Goal: Transaction & Acquisition: Purchase product/service

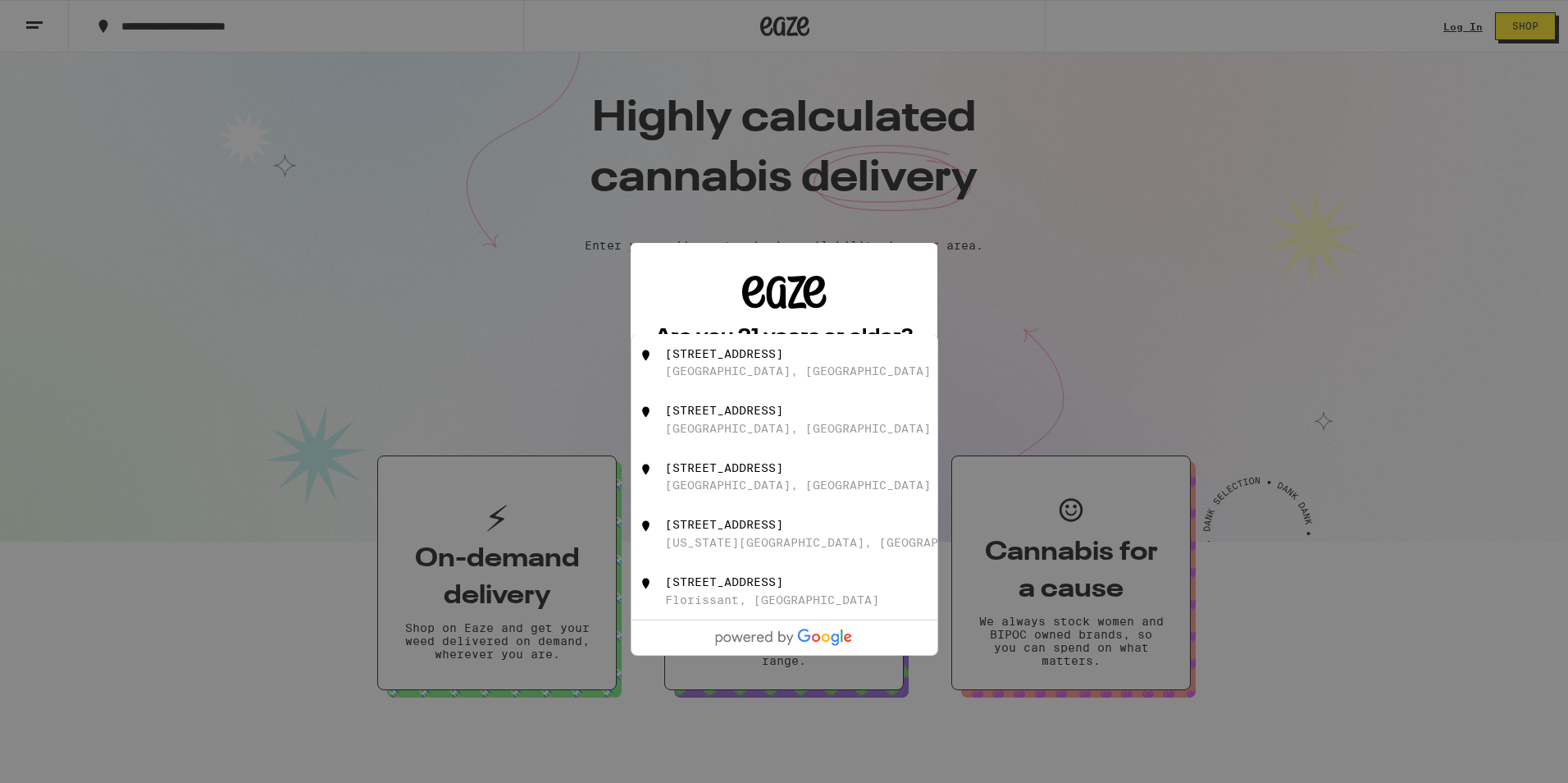
click at [858, 356] on div "[STREET_ADDRESS]" at bounding box center [812, 363] width 293 height 31
type input "[STREET_ADDRESS]"
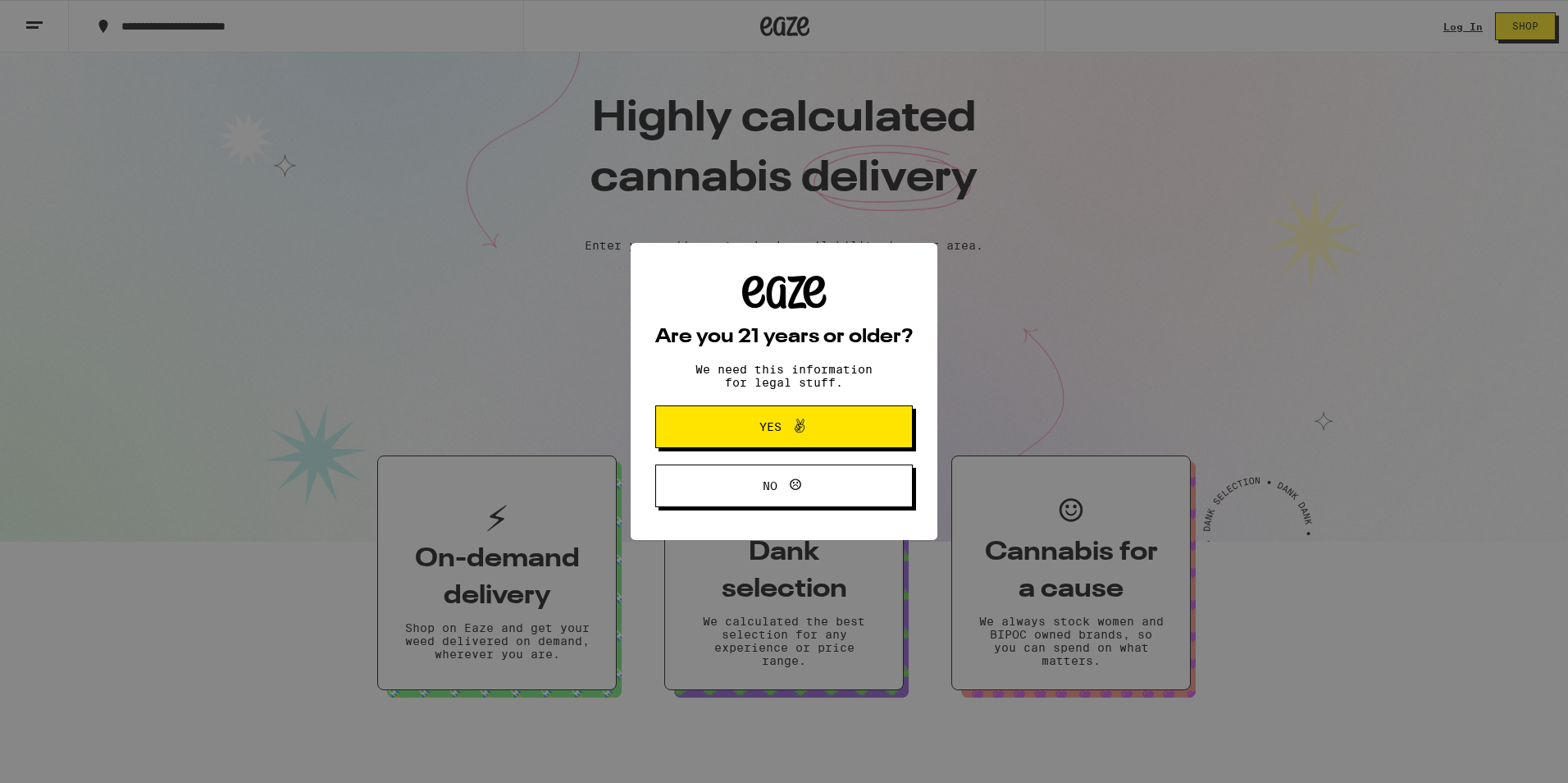
click at [857, 417] on button "Yes" at bounding box center [784, 427] width 257 height 43
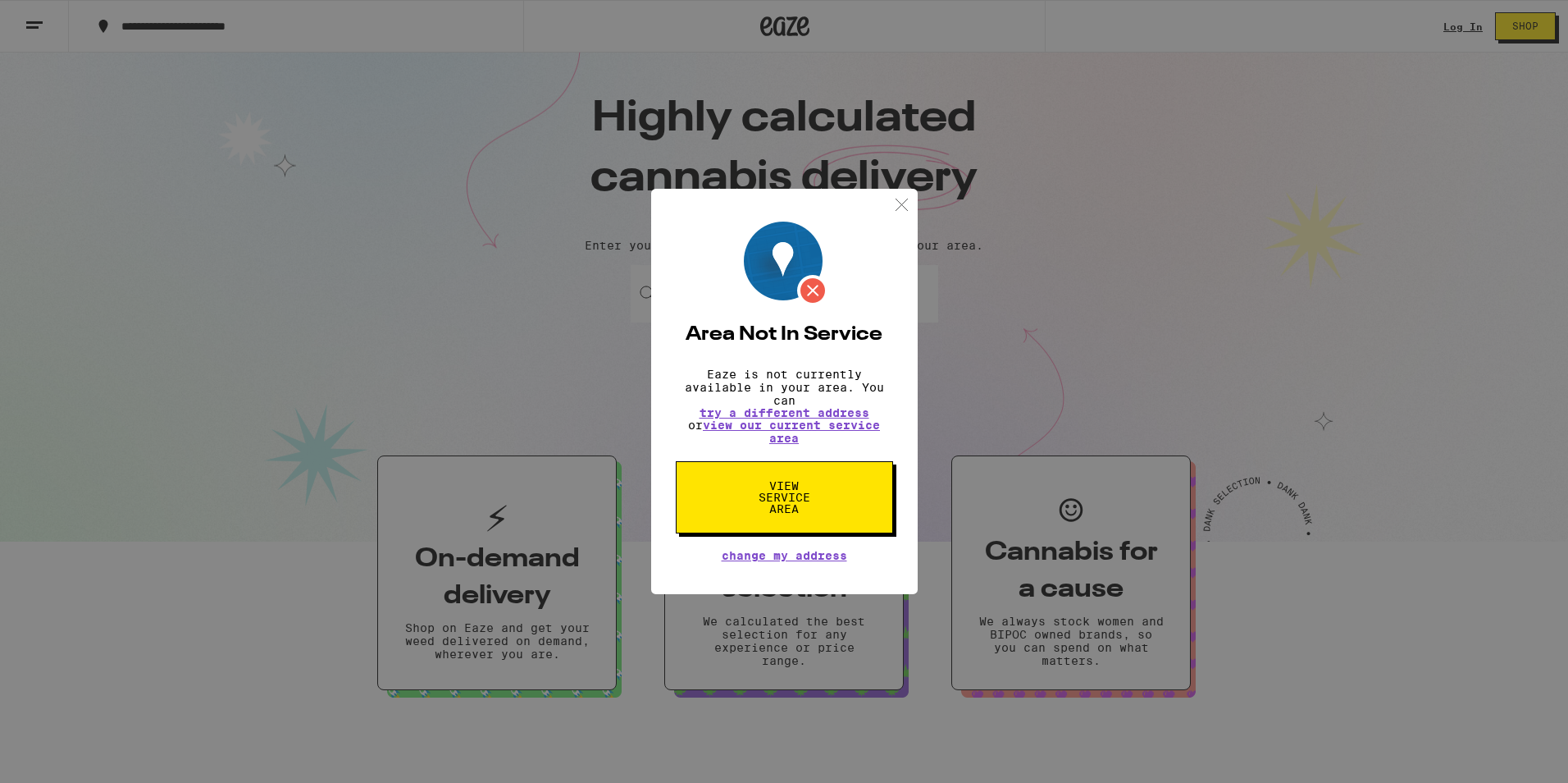
click at [905, 197] on img at bounding box center [902, 204] width 20 height 20
